Goal: Use online tool/utility: Utilize a website feature to perform a specific function

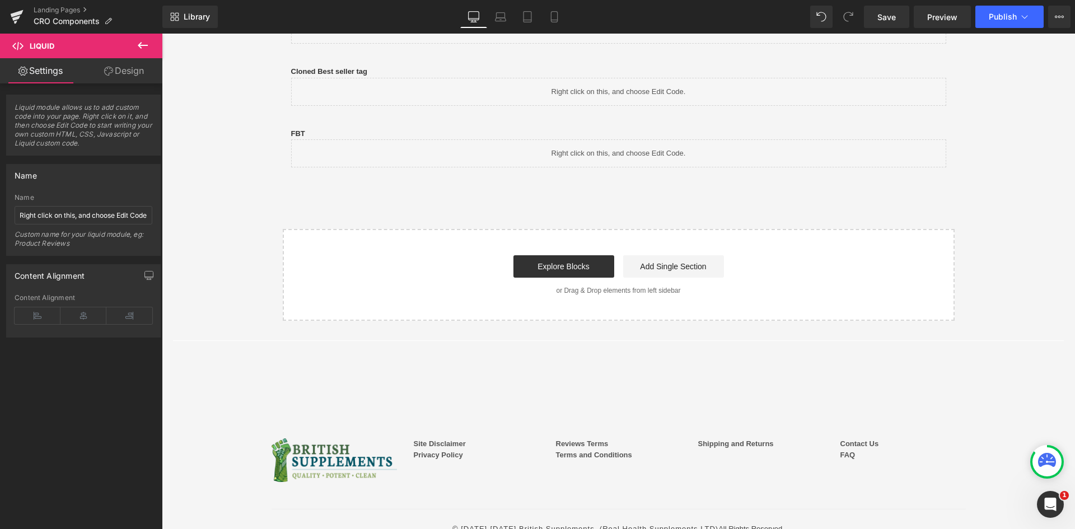
scroll to position [221, 0]
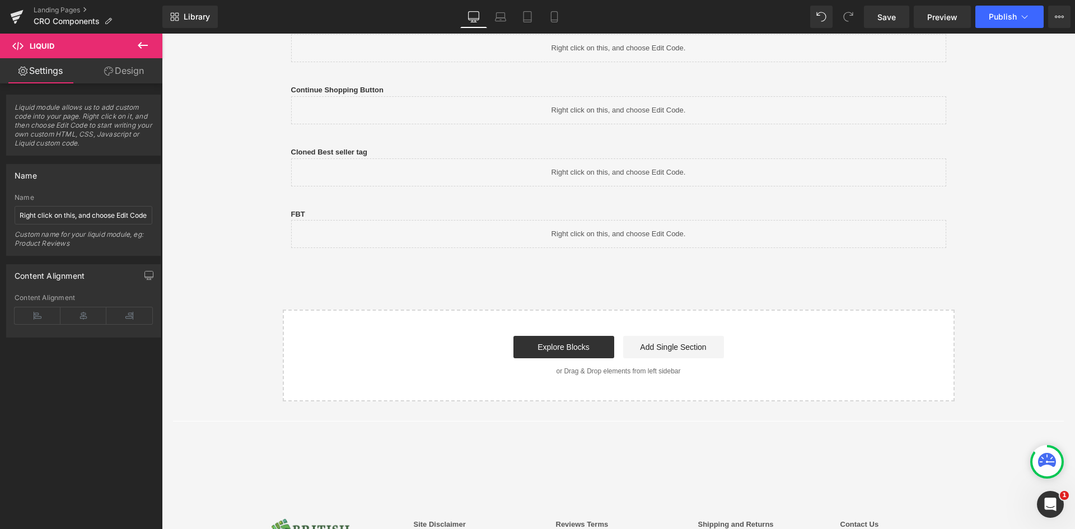
click at [409, 176] on div "Liquid" at bounding box center [618, 172] width 655 height 28
click at [211, 195] on div "PSW - Home Page | Desktop and Mobile Text Block Liquid Row Navbar Menu Text Blo…" at bounding box center [618, 172] width 891 height 458
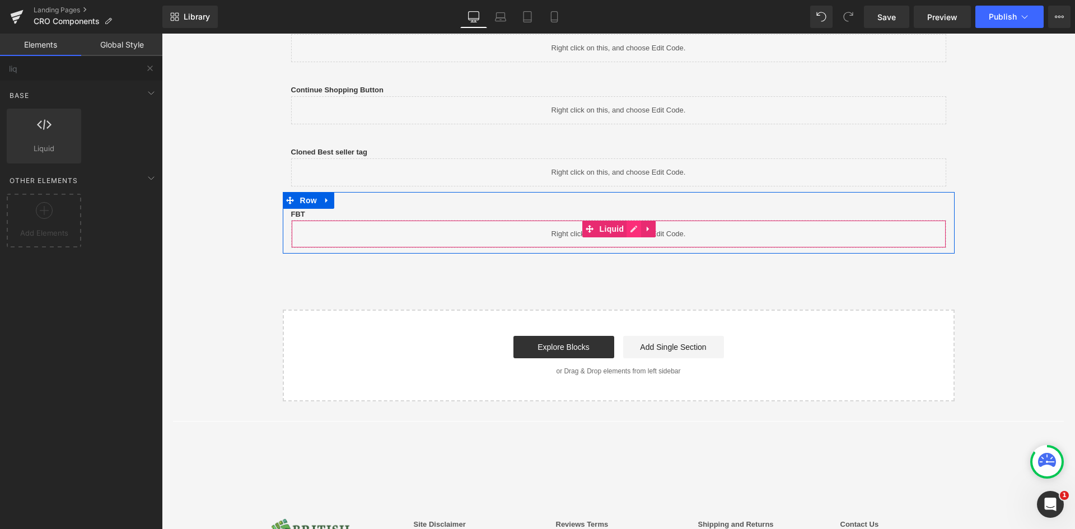
click at [630, 230] on icon at bounding box center [633, 229] width 7 height 7
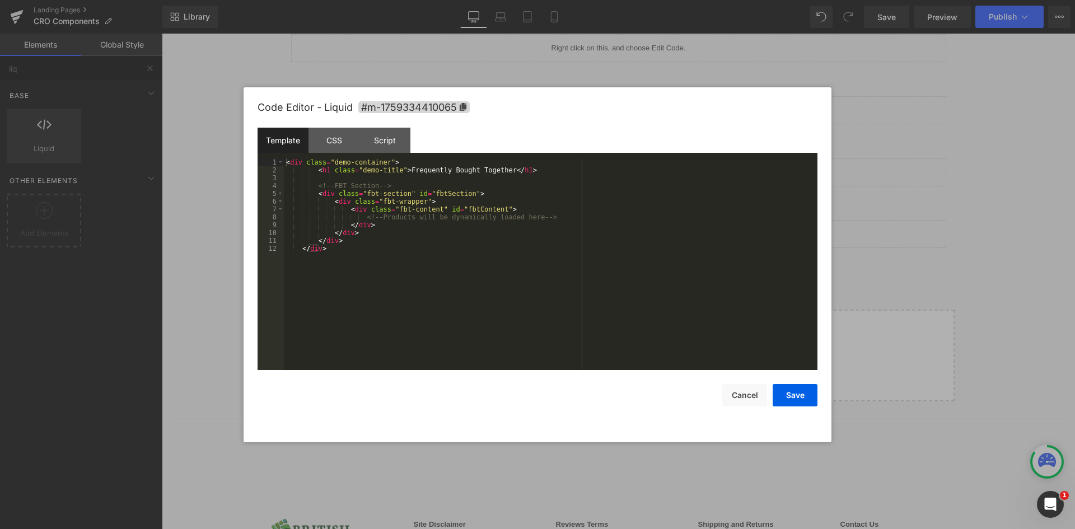
click at [288, 145] on div "Template" at bounding box center [283, 140] width 51 height 25
click at [405, 174] on div "< div class = "demo-container" > < h1 class = "demo-title" > Frequently Bought …" at bounding box center [550, 271] width 533 height 227
click at [437, 183] on div "< div class = "demo-container" > < h1 class = "demo-title" > Frequently Bought …" at bounding box center [550, 271] width 533 height 227
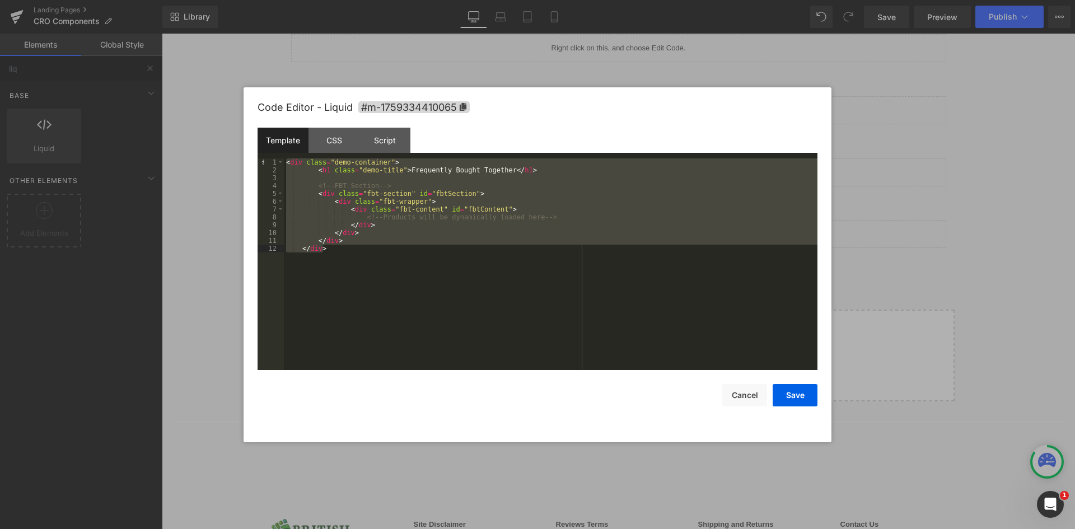
click at [295, 140] on div "Template" at bounding box center [283, 140] width 51 height 25
click at [380, 137] on div "Script" at bounding box center [384, 140] width 51 height 25
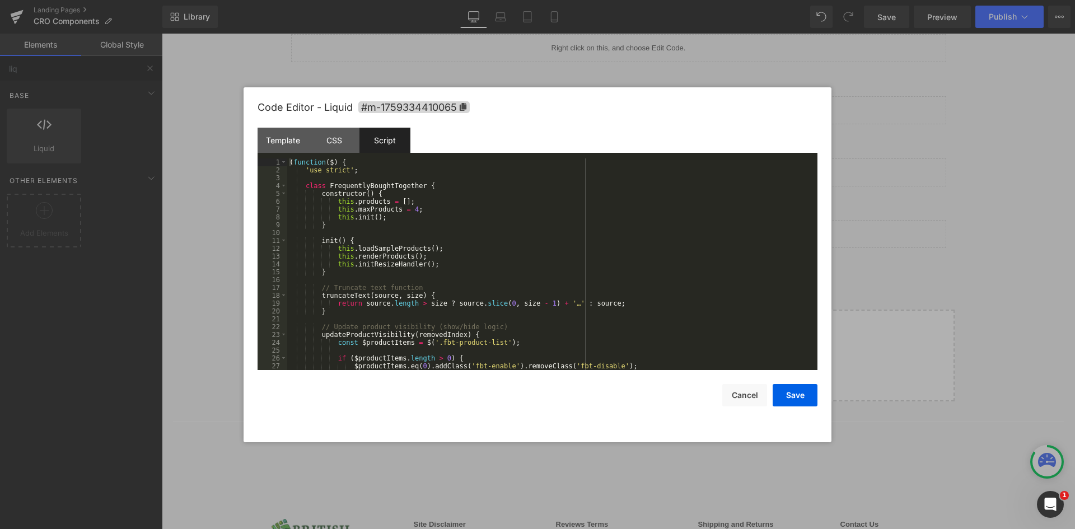
click at [535, 258] on div "( function ( $ ) { 'use strict' ; class FrequentlyBoughtTogether { constructor …" at bounding box center [550, 271] width 526 height 227
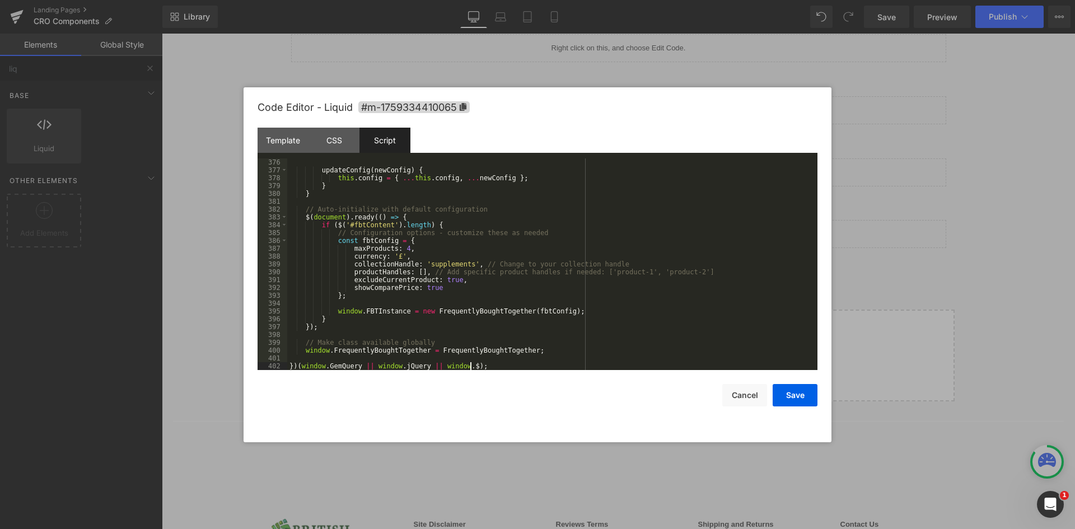
scroll to position [2947, 0]
click at [335, 141] on div "CSS" at bounding box center [333, 140] width 51 height 25
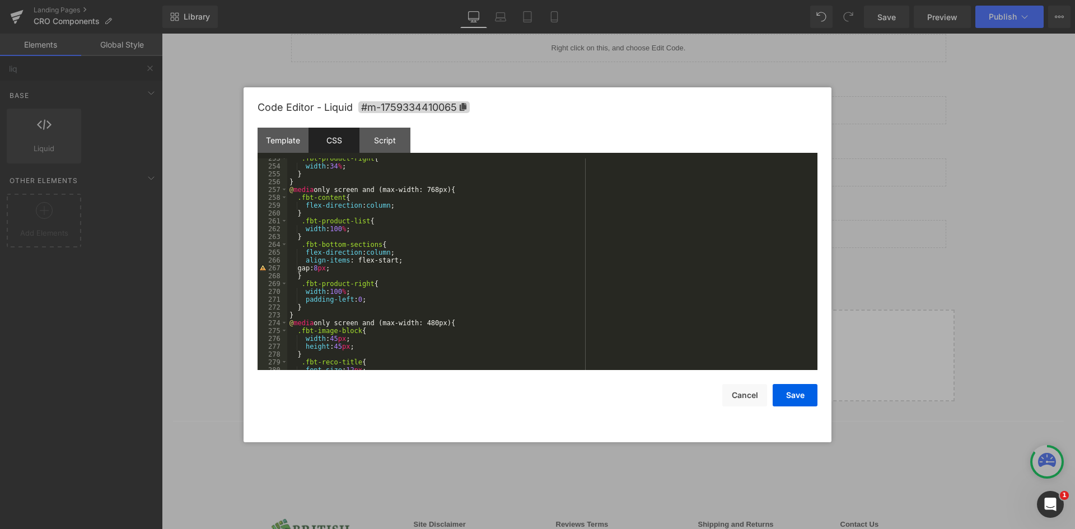
scroll to position [2351, 0]
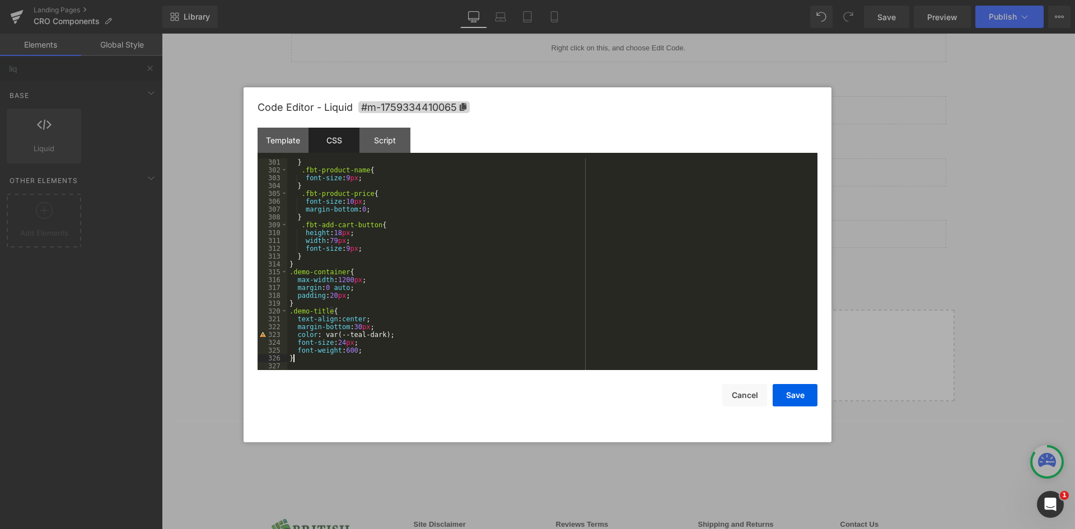
click at [325, 359] on div "} .fbt-product-name { font-size : 9 px ; } .fbt-product-price { font-size : 10 …" at bounding box center [550, 271] width 526 height 227
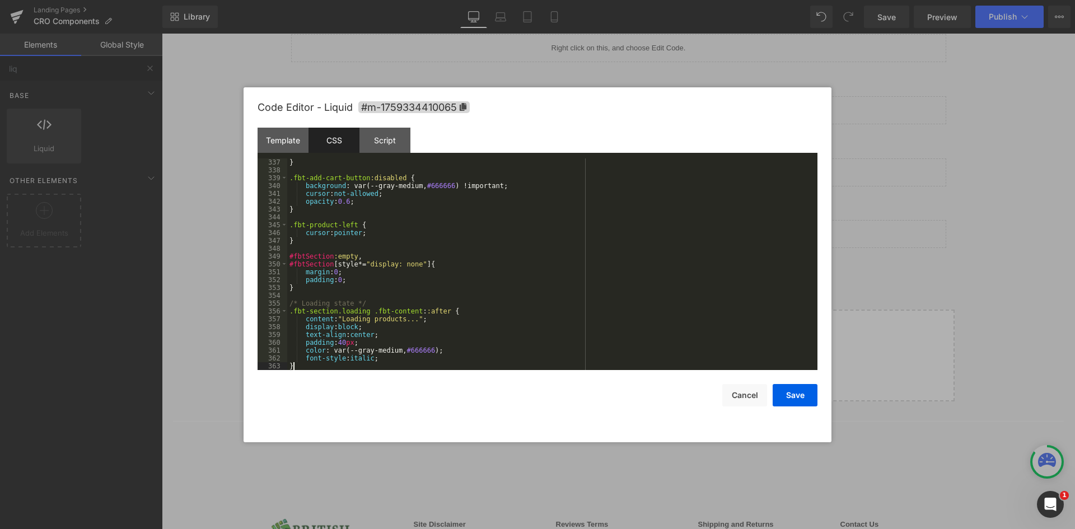
scroll to position [2633, 0]
drag, startPoint x: 787, startPoint y: 396, endPoint x: 734, endPoint y: 76, distance: 324.6
click at [787, 396] on button "Save" at bounding box center [795, 395] width 45 height 22
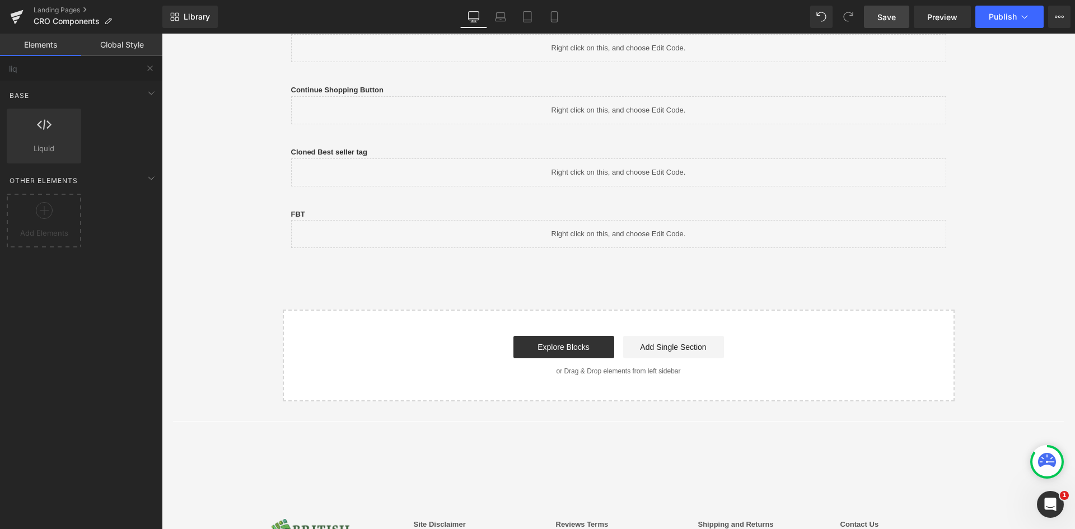
click at [892, 22] on span "Save" at bounding box center [886, 17] width 18 height 12
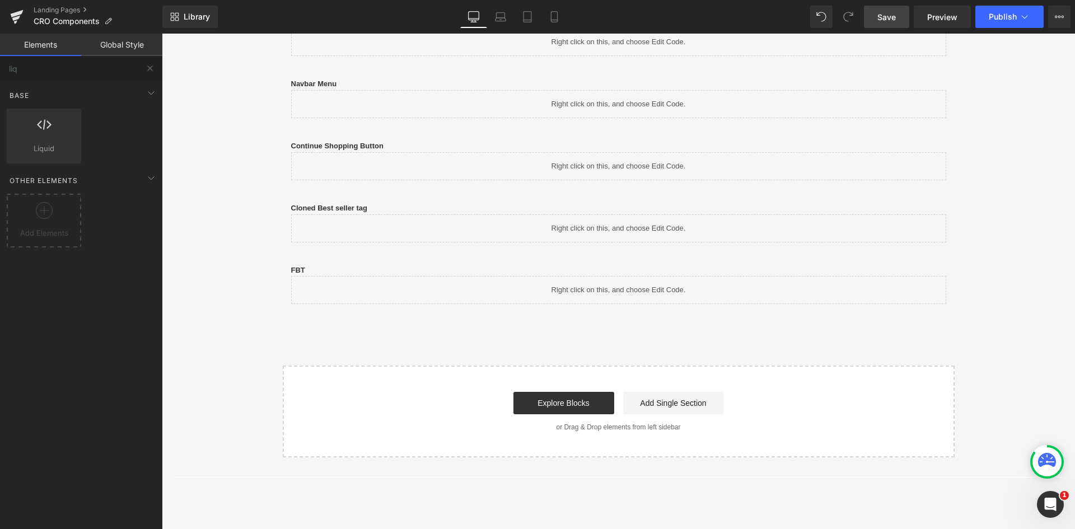
click at [886, 17] on span "Save" at bounding box center [886, 17] width 18 height 12
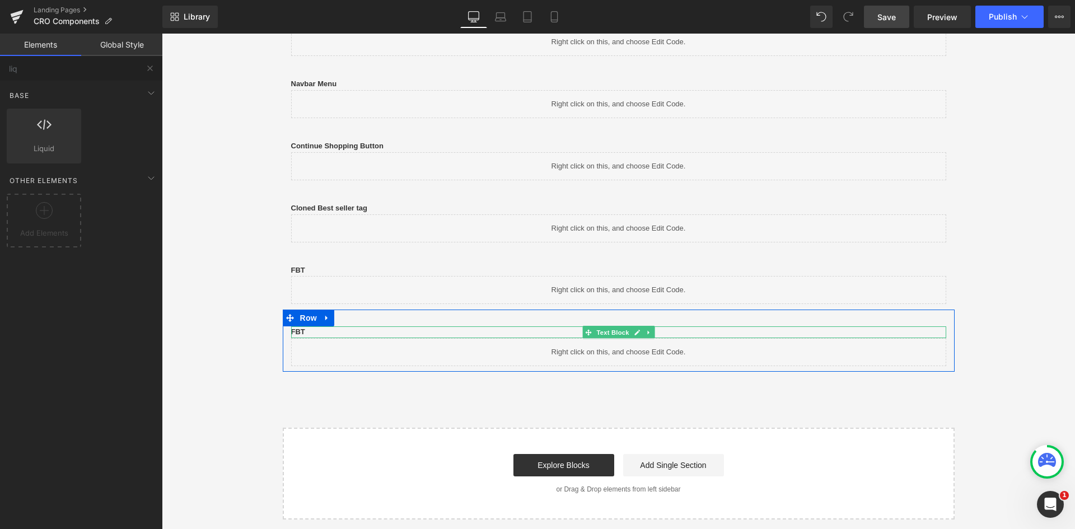
click at [299, 331] on b "FBT" at bounding box center [298, 331] width 14 height 8
click at [334, 333] on p "FBT" at bounding box center [618, 332] width 655 height 12
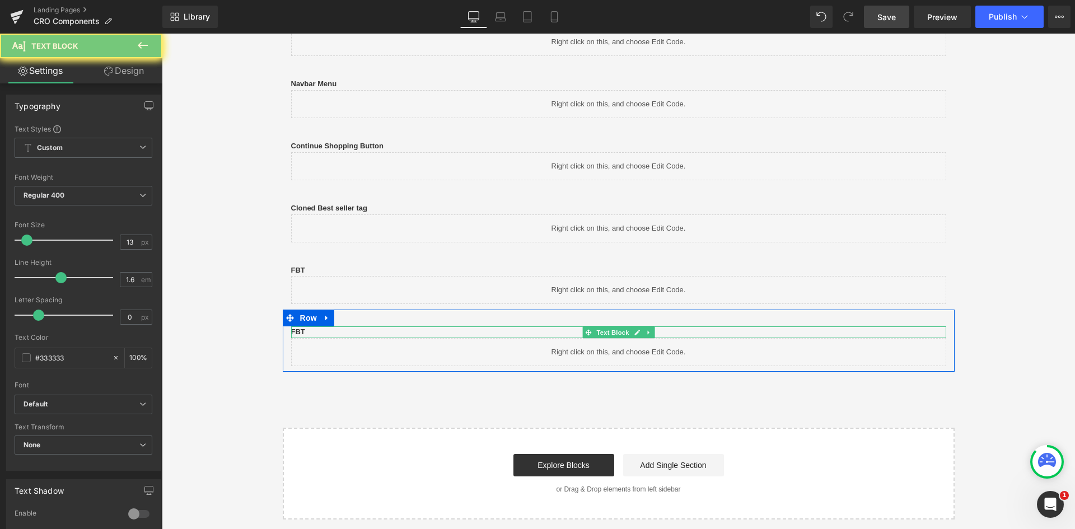
click at [335, 333] on p "FBT" at bounding box center [618, 332] width 655 height 12
click at [349, 330] on p "FBT" at bounding box center [618, 332] width 655 height 12
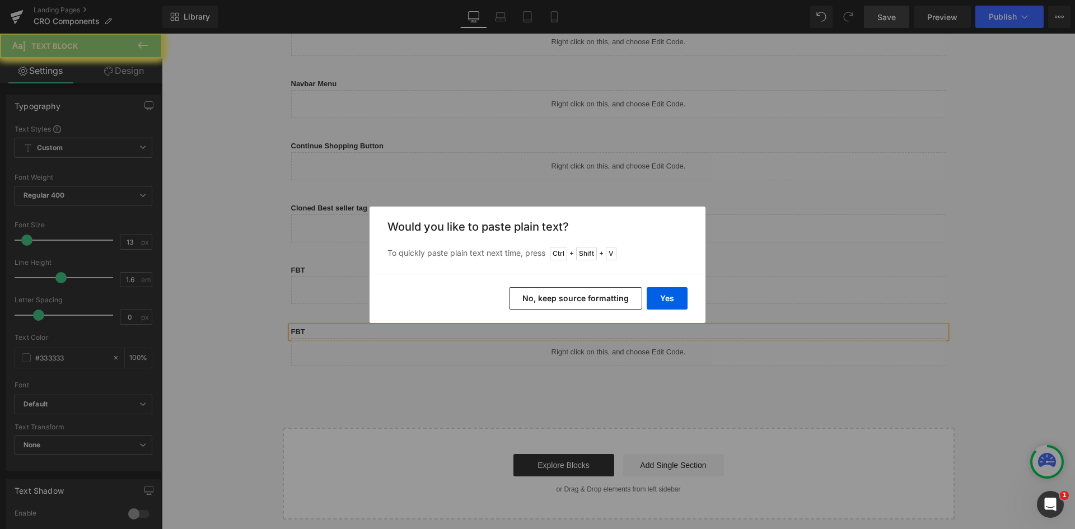
click at [659, 301] on button "Yes" at bounding box center [667, 298] width 41 height 22
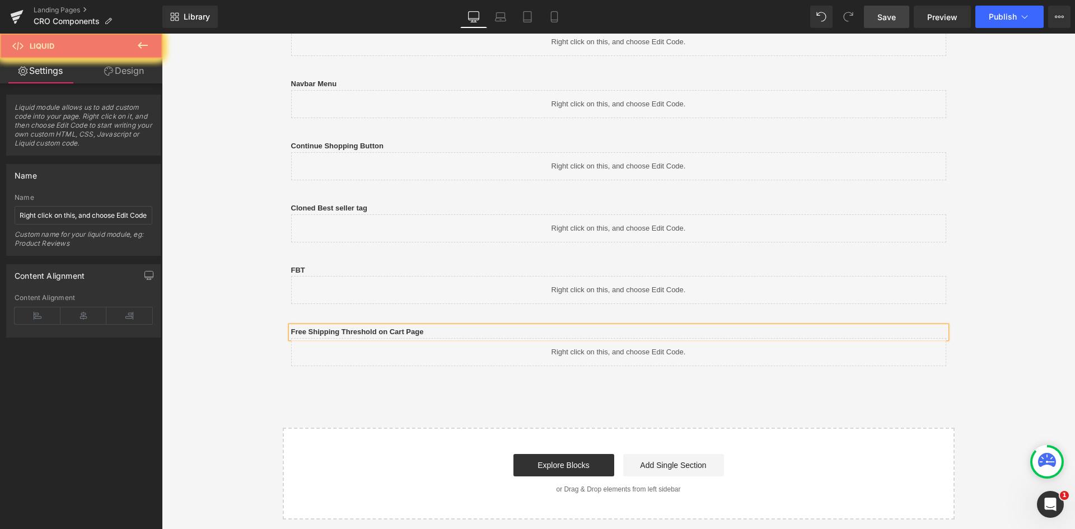
click at [482, 349] on div "Liquid" at bounding box center [618, 352] width 655 height 28
click at [627, 350] on div "Liquid" at bounding box center [618, 352] width 655 height 28
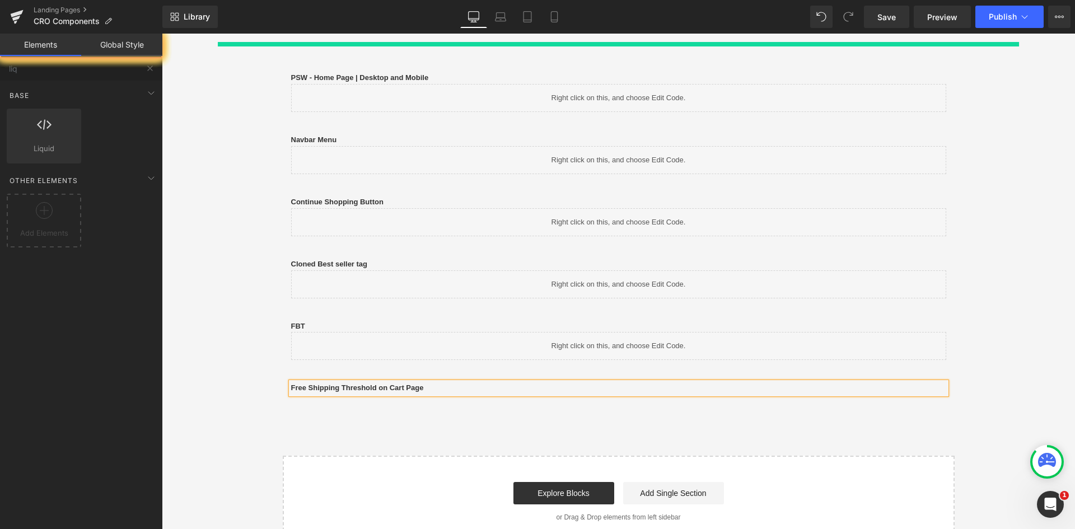
click at [879, 15] on span "Save" at bounding box center [886, 17] width 18 height 12
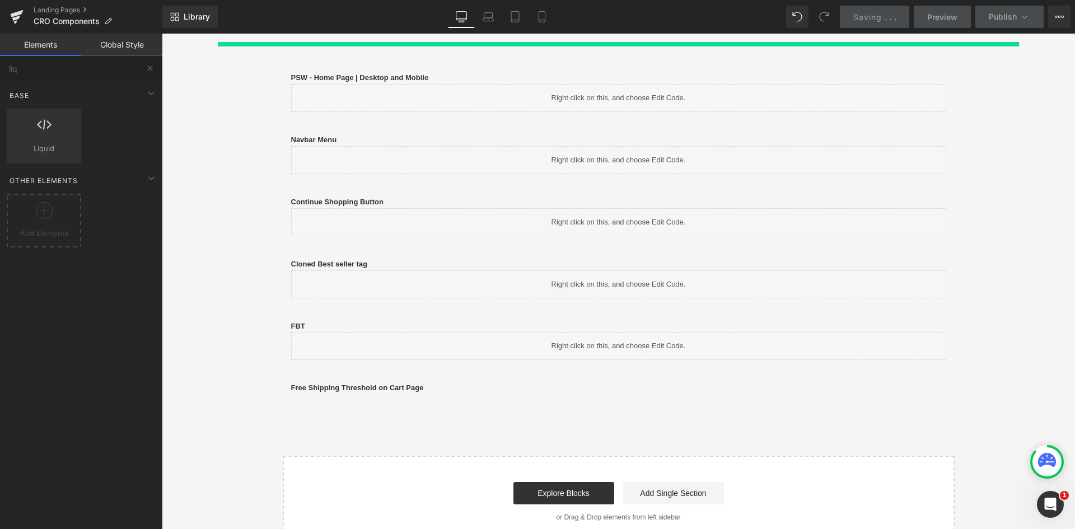
click at [995, 289] on div "PSW - Home Page | Desktop and Mobile Text Block Liquid Row Navbar Menu Text Blo…" at bounding box center [618, 273] width 891 height 548
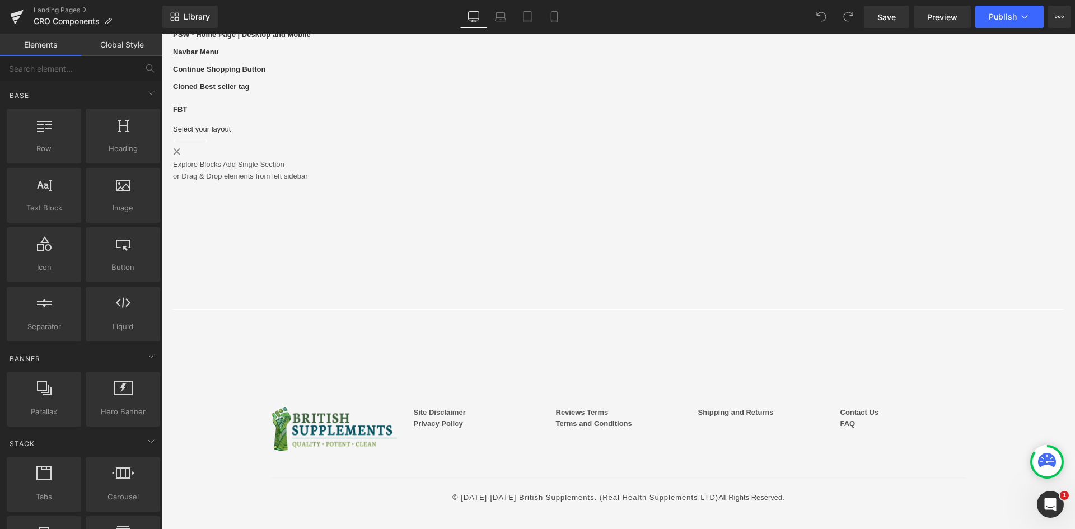
scroll to position [224, 0]
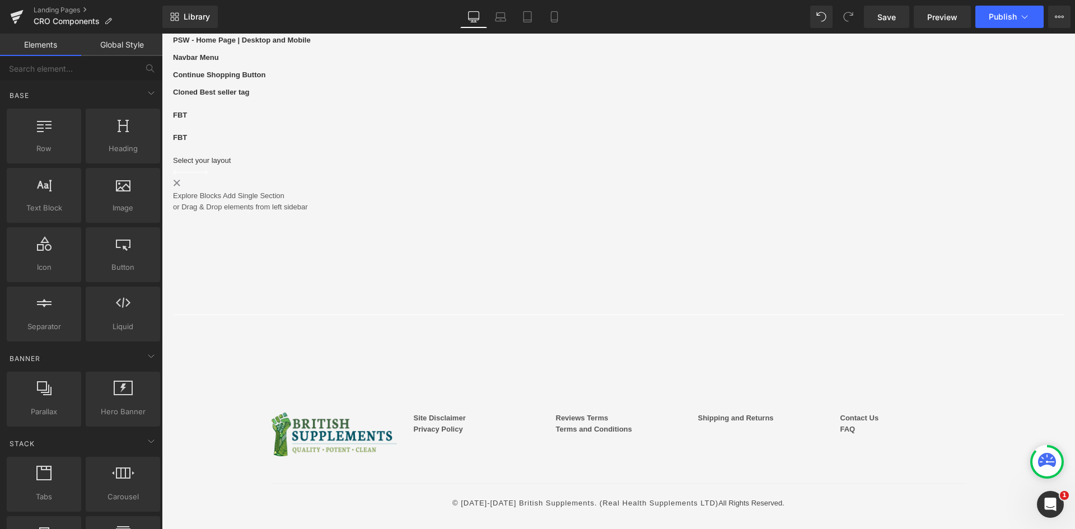
drag, startPoint x: 737, startPoint y: 450, endPoint x: 477, endPoint y: 362, distance: 274.0
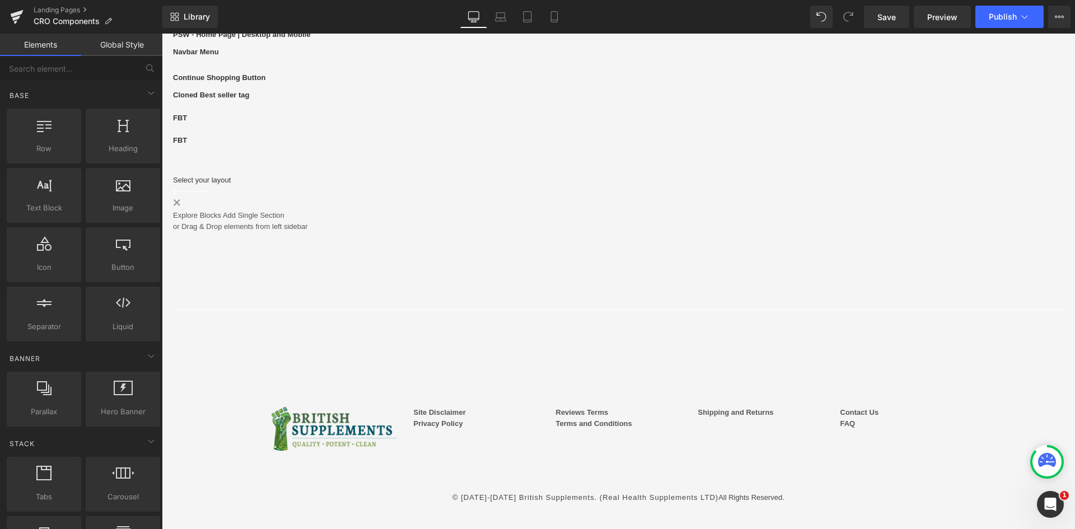
click at [187, 144] on b "FBT" at bounding box center [180, 140] width 14 height 8
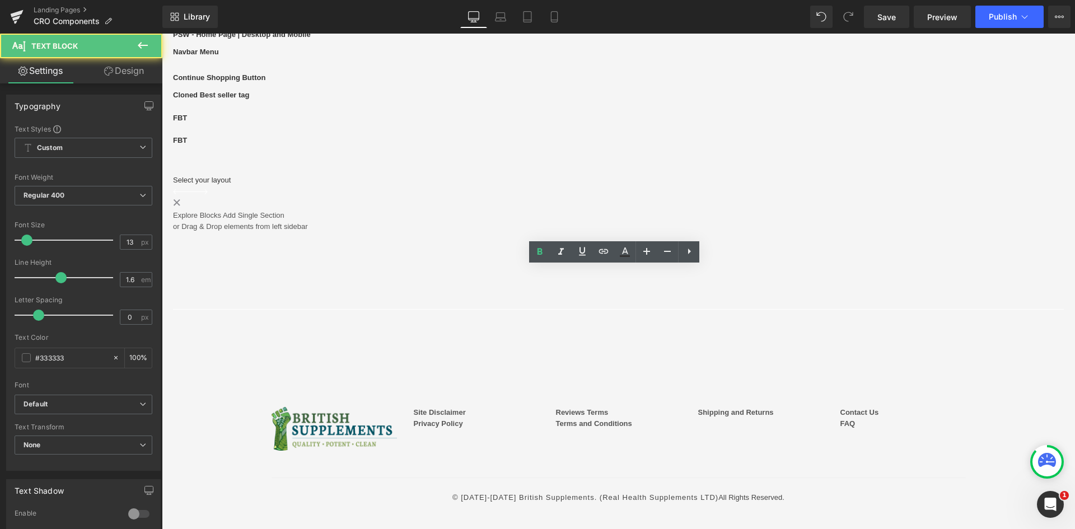
click at [307, 147] on p "FBT" at bounding box center [618, 141] width 891 height 12
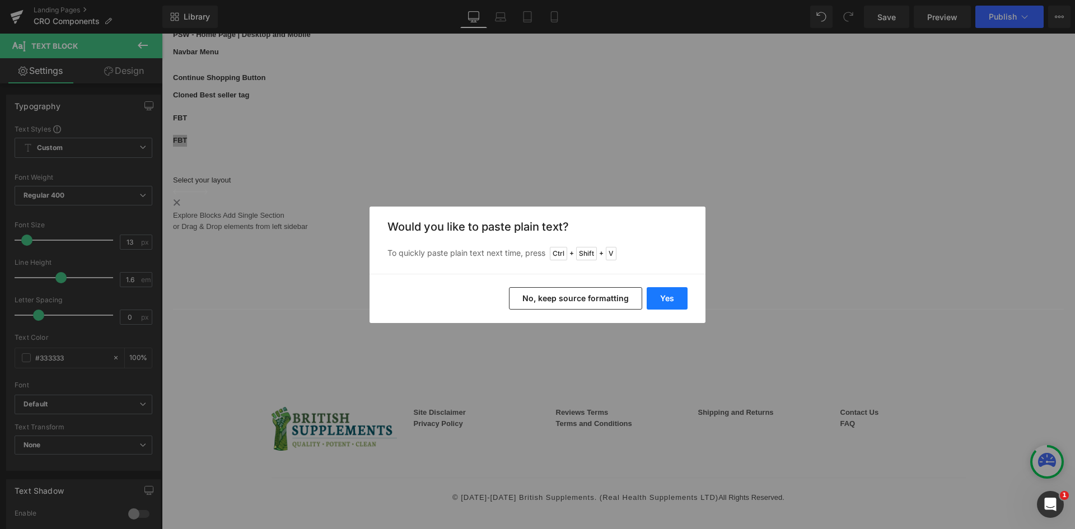
click at [660, 292] on button "Yes" at bounding box center [667, 298] width 41 height 22
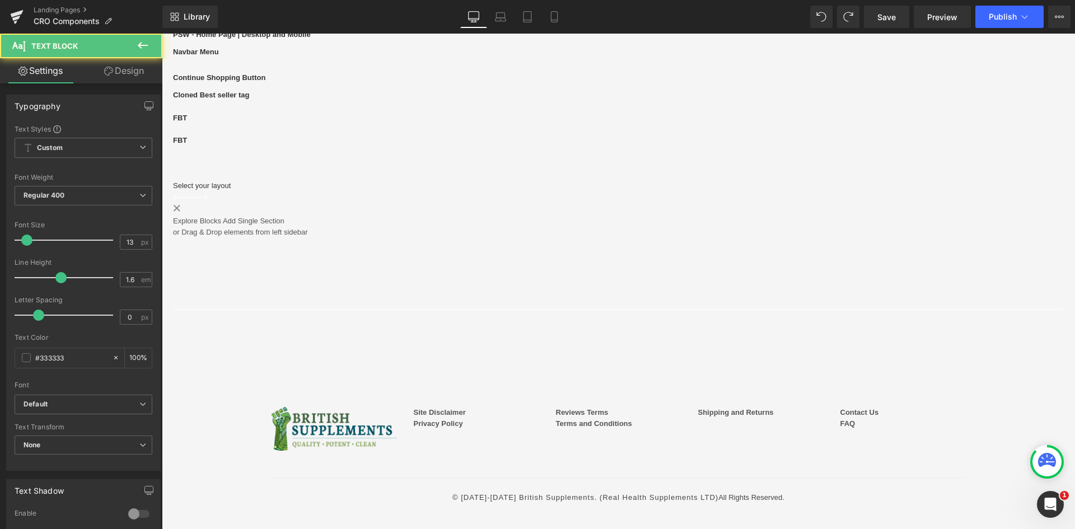
click at [387, 147] on p "FBT" at bounding box center [618, 141] width 891 height 12
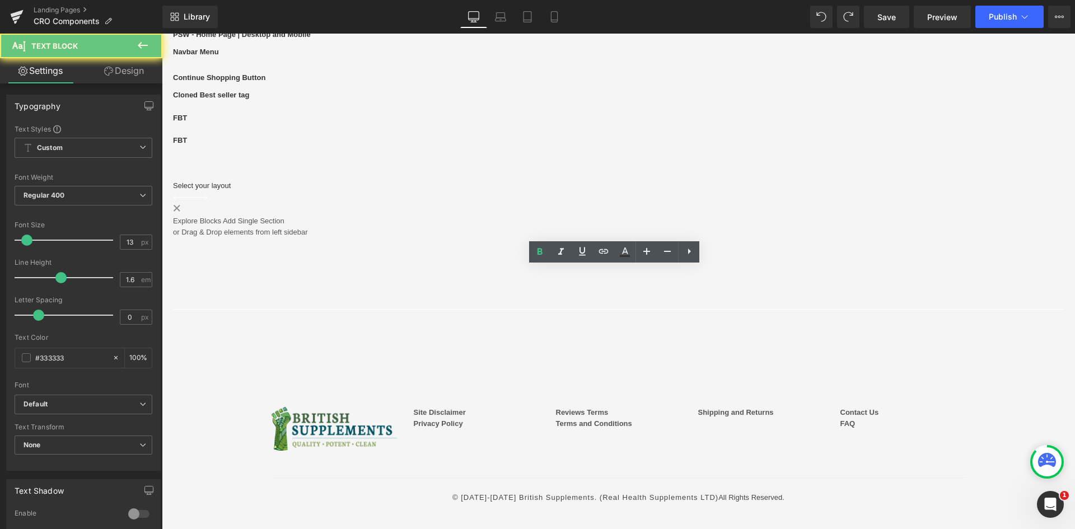
click at [390, 147] on p "FBT" at bounding box center [618, 141] width 891 height 12
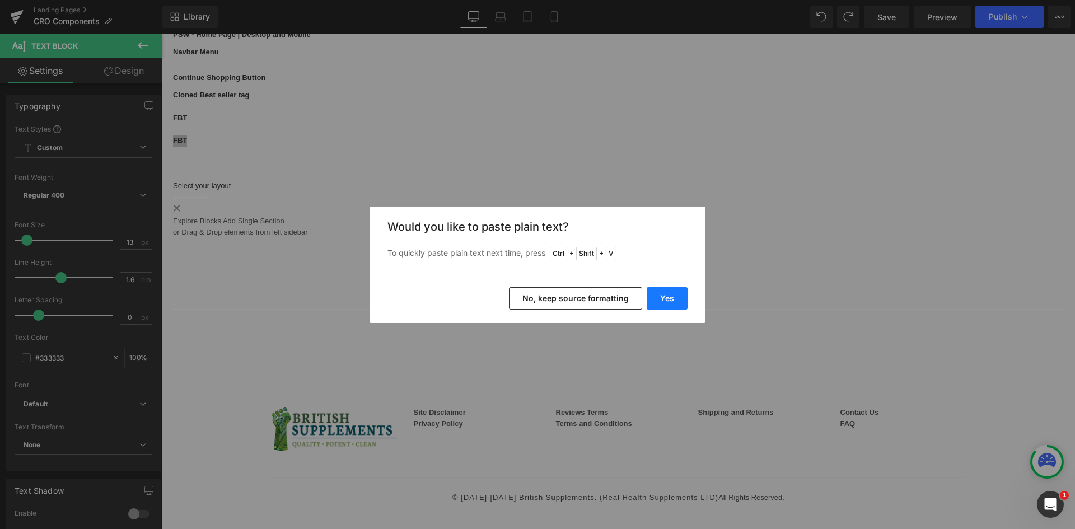
click at [671, 301] on button "Yes" at bounding box center [667, 298] width 41 height 22
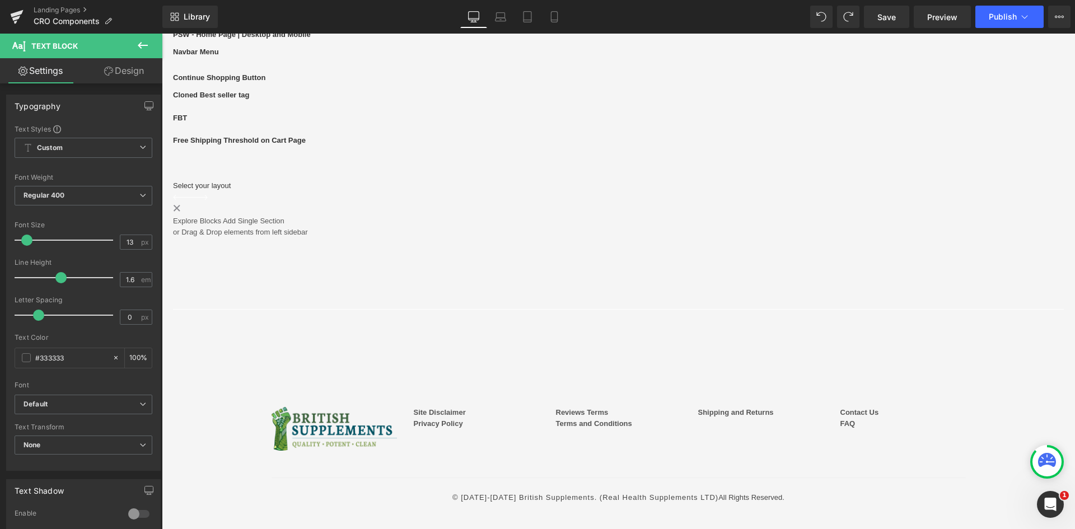
click at [144, 44] on icon at bounding box center [142, 45] width 13 height 13
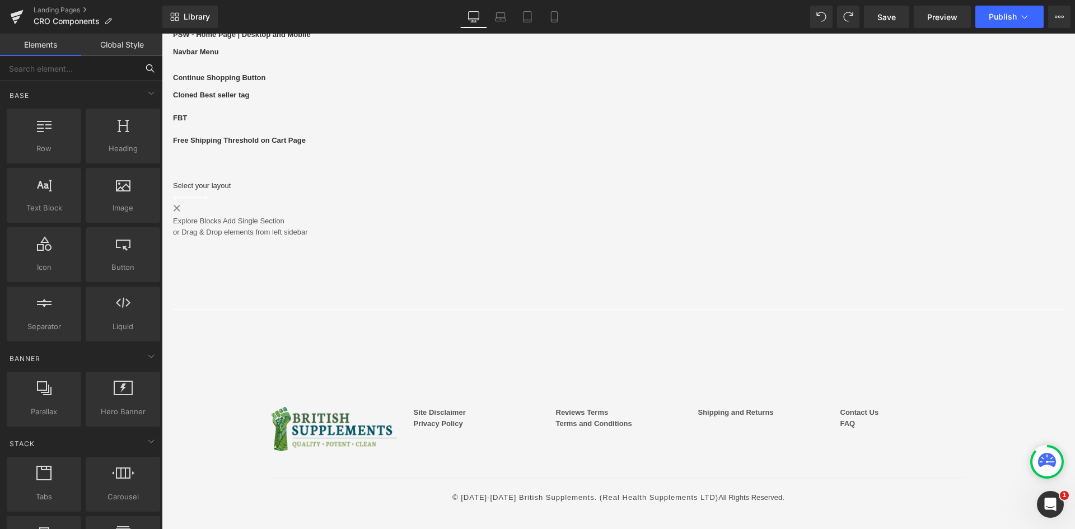
click at [80, 68] on input "text" at bounding box center [69, 68] width 138 height 25
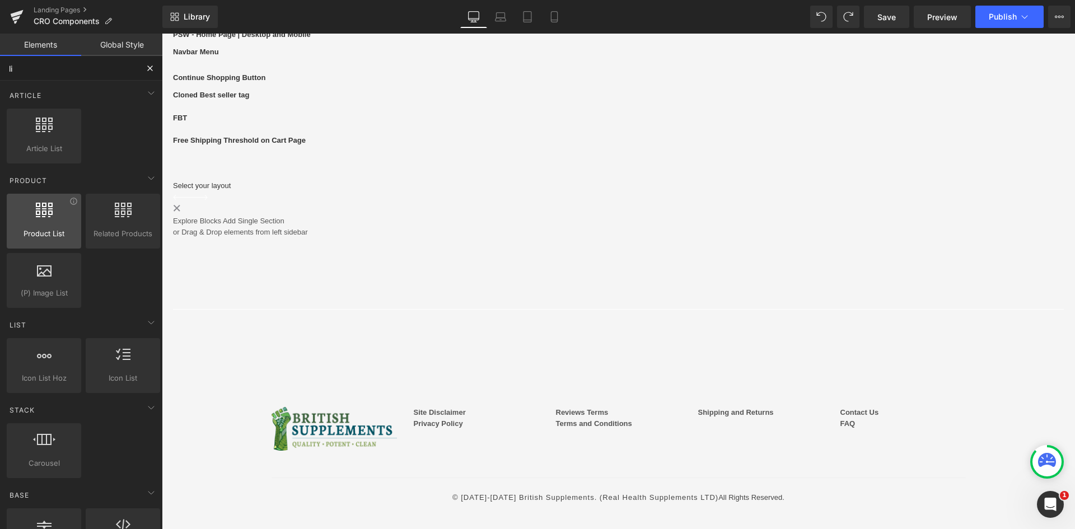
type input "liq"
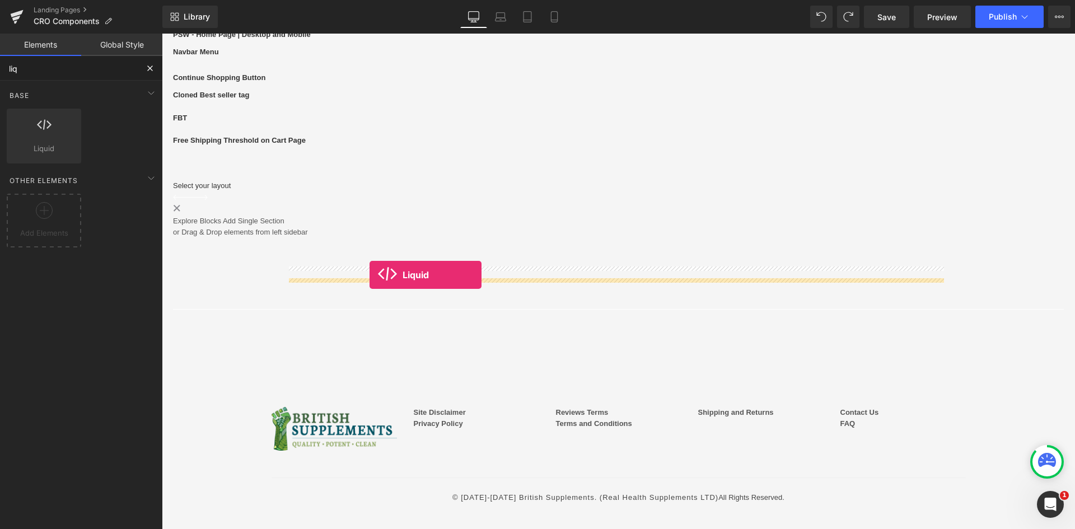
drag, startPoint x: 208, startPoint y: 180, endPoint x: 369, endPoint y: 275, distance: 187.7
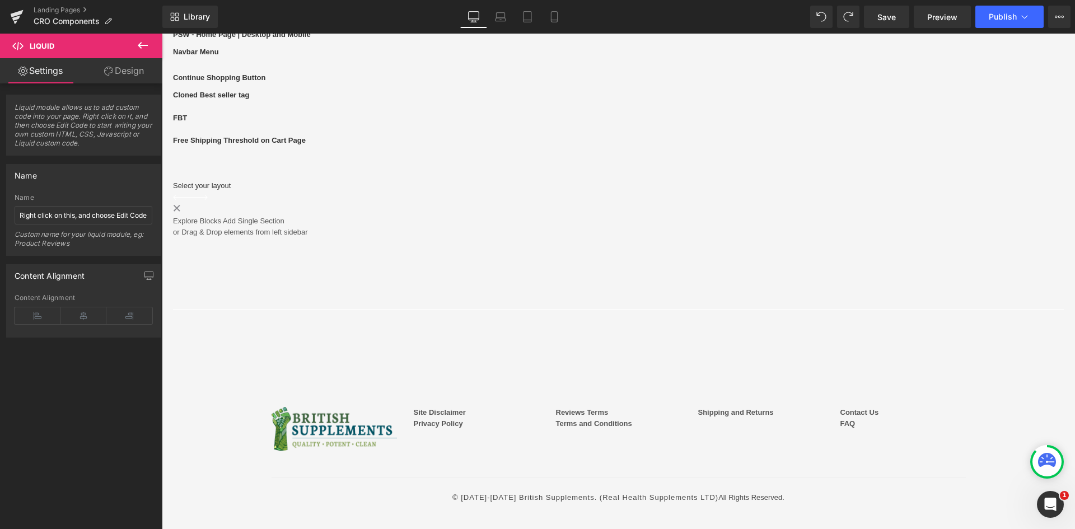
click at [162, 34] on link at bounding box center [162, 34] width 0 height 0
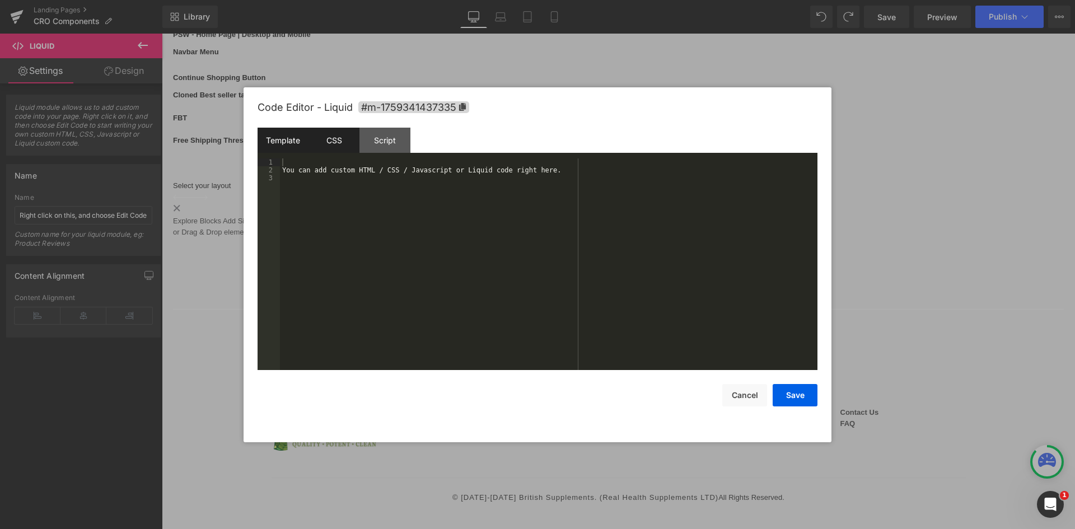
click at [337, 143] on div "CSS" at bounding box center [333, 140] width 51 height 25
click at [367, 181] on div "#m-1759341437335 { }" at bounding box center [548, 271] width 537 height 227
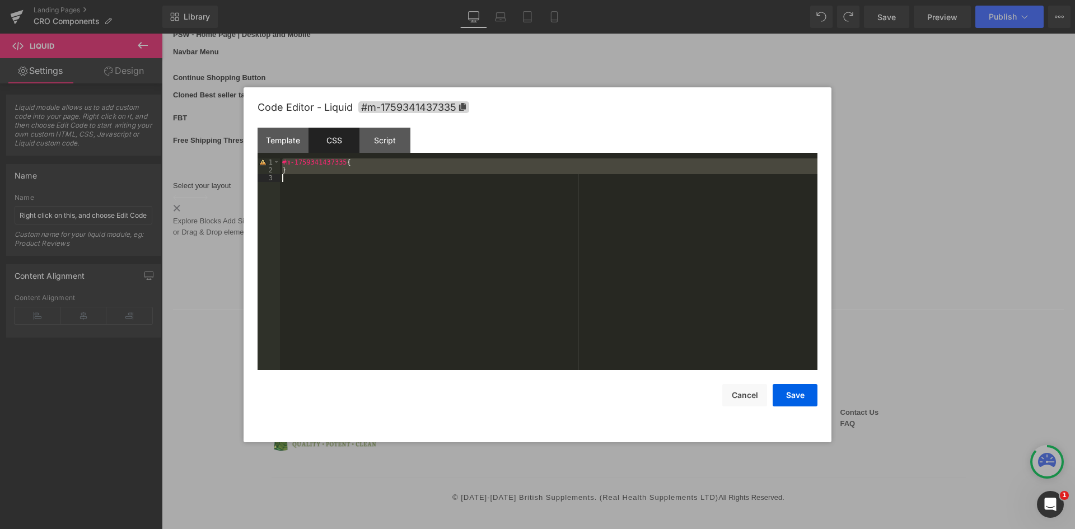
scroll to position [1685, 0]
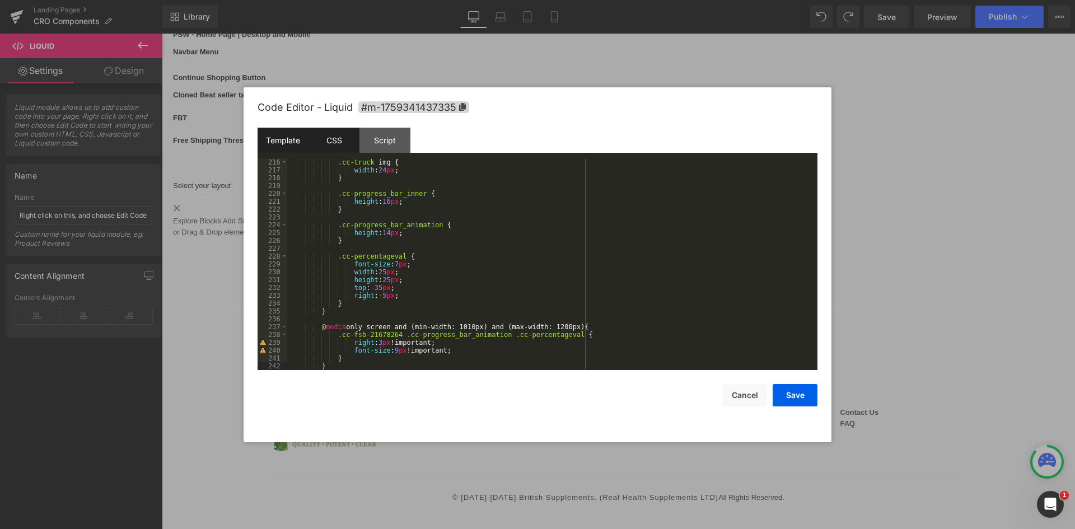
click at [301, 148] on div "Template" at bounding box center [283, 140] width 51 height 25
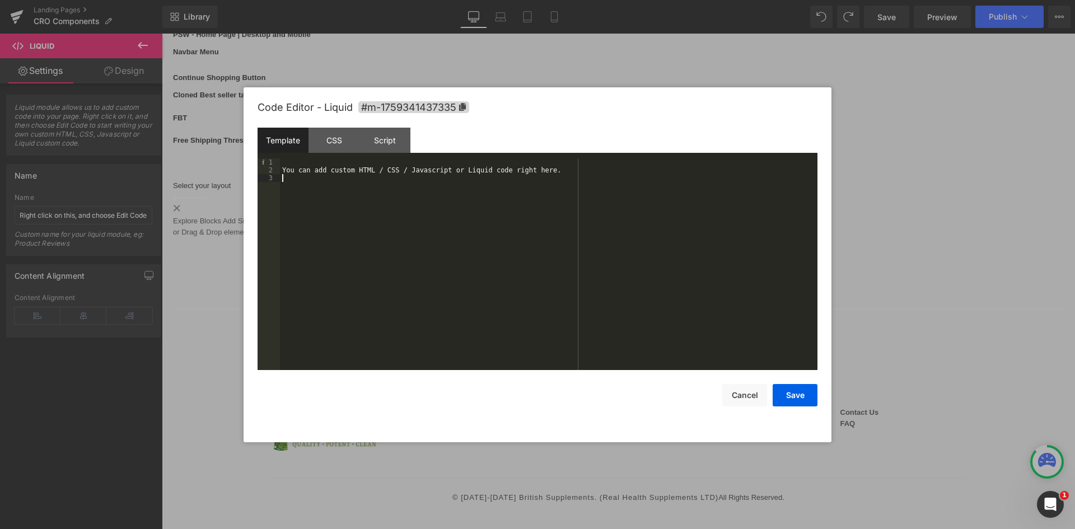
click at [421, 181] on div "You can add custom HTML / CSS / Javascript or Liquid code right here." at bounding box center [548, 271] width 537 height 227
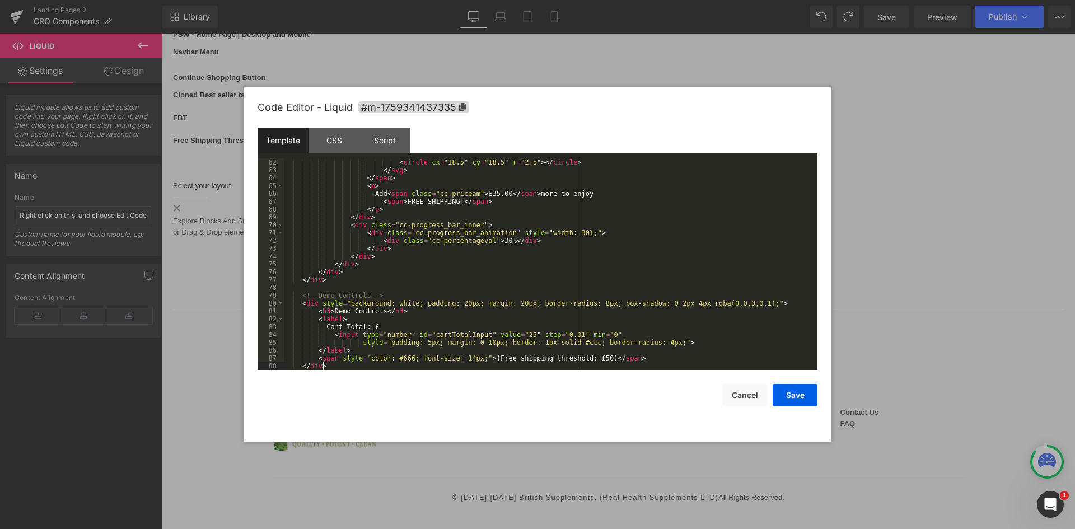
scroll to position [478, 0]
click at [397, 144] on div "Script" at bounding box center [384, 140] width 51 height 25
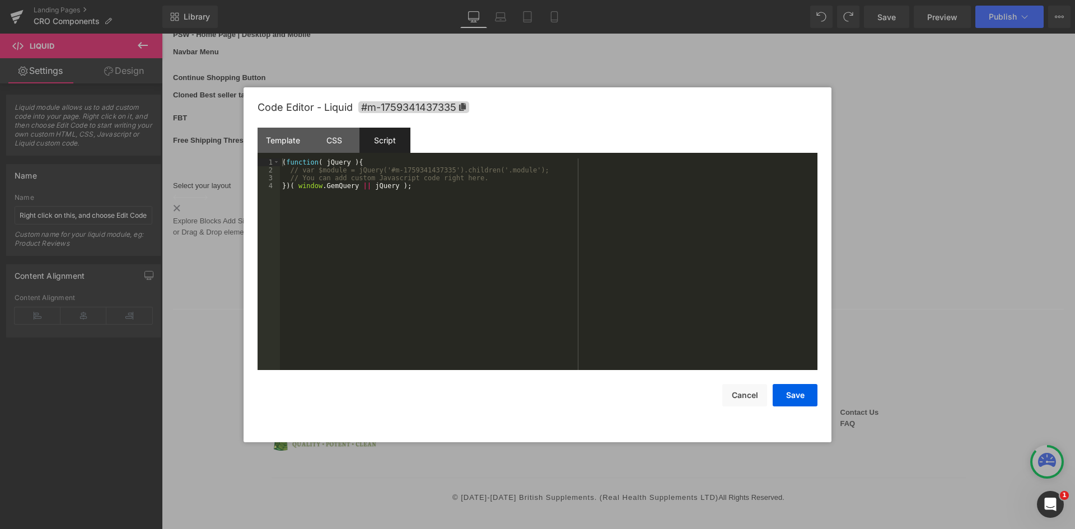
click at [292, 170] on div "( function ( jQuery ) { // var $module = jQuery('#m-1759341437335').children('.…" at bounding box center [548, 271] width 537 height 227
click at [288, 172] on div "( function ( jQuery ) { // var $module = jQuery('#m-1759341437335').children('.…" at bounding box center [548, 271] width 537 height 227
click at [471, 180] on div "( function ( jQuery ) { // var $module = jQuery('#m-1759341437335').children('.…" at bounding box center [548, 271] width 537 height 227
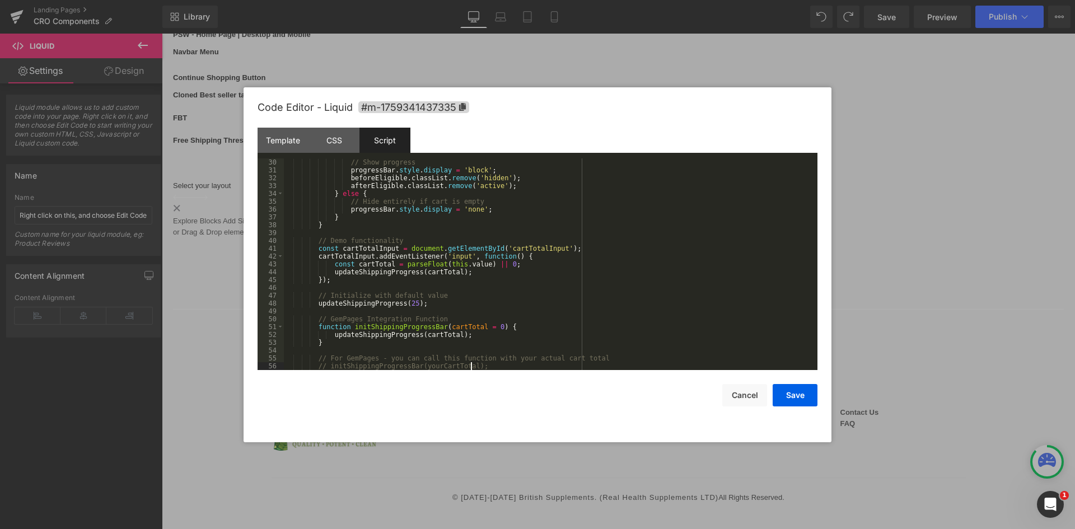
scroll to position [227, 0]
click at [471, 180] on div "// Show progress progressBar . style . display = 'block' ; beforeEligible . cla…" at bounding box center [548, 271] width 529 height 227
